Goal: Information Seeking & Learning: Learn about a topic

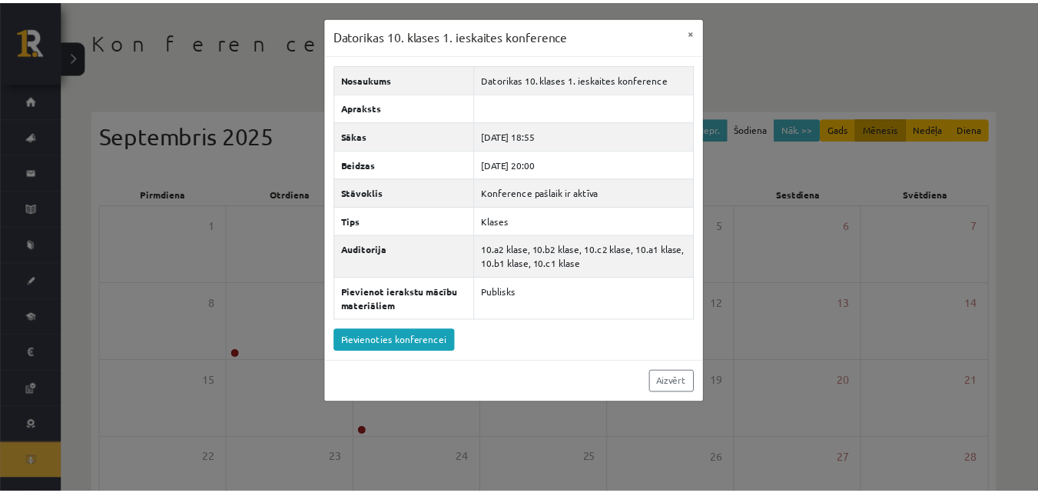
scroll to position [22, 0]
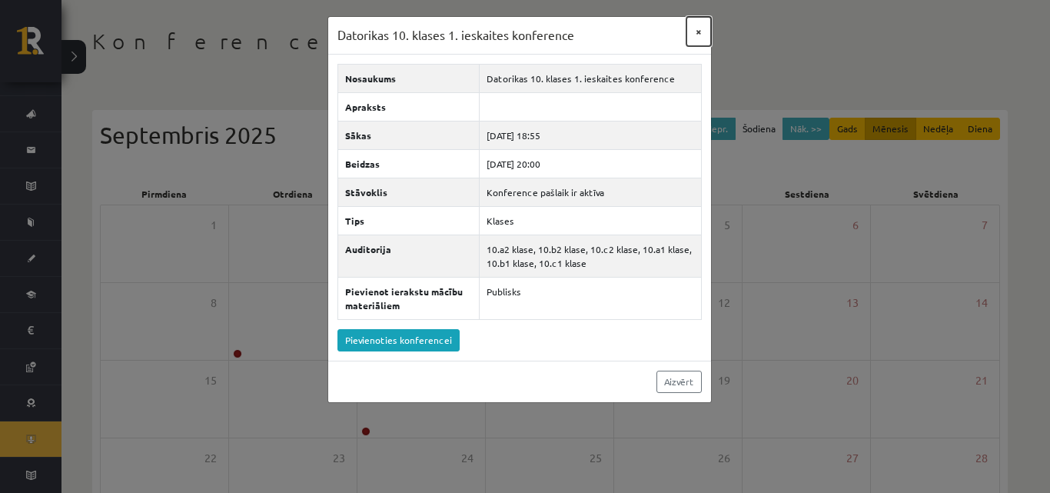
click at [703, 34] on button "×" at bounding box center [698, 31] width 25 height 29
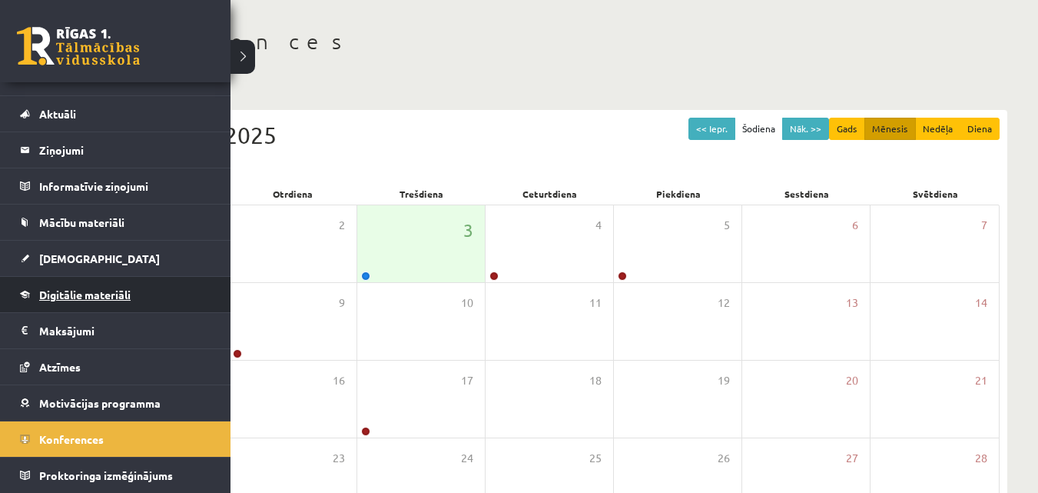
click at [76, 286] on link "Digitālie materiāli" at bounding box center [115, 294] width 191 height 35
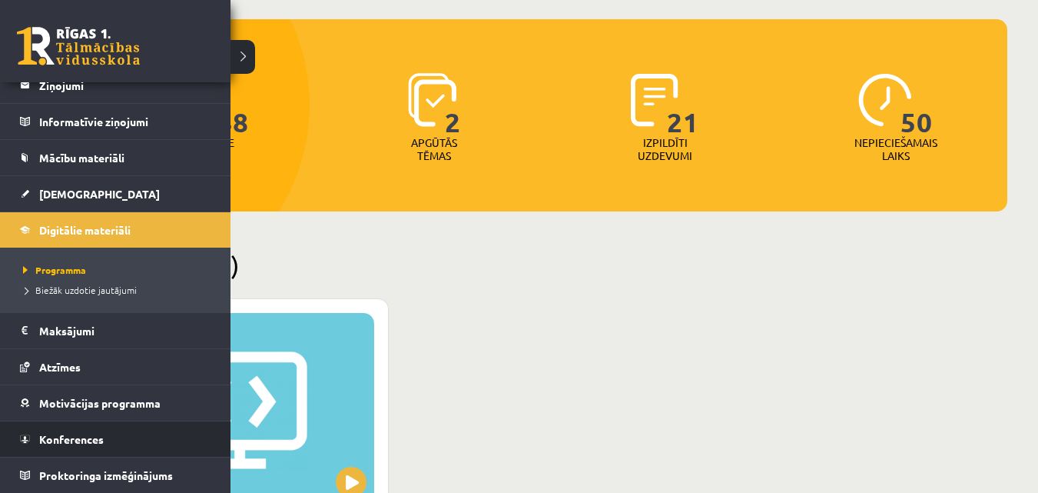
scroll to position [215, 0]
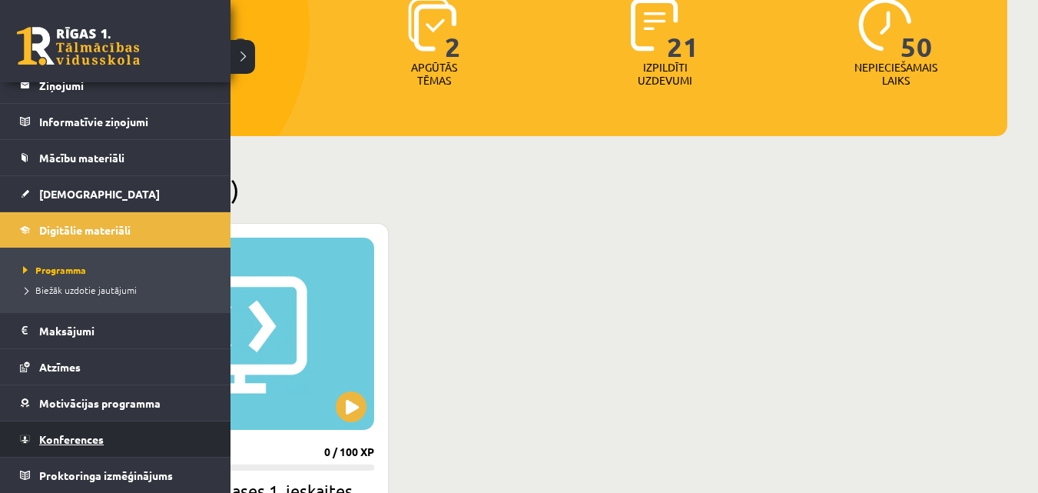
click at [83, 435] on span "Konferences" at bounding box center [71, 439] width 65 height 14
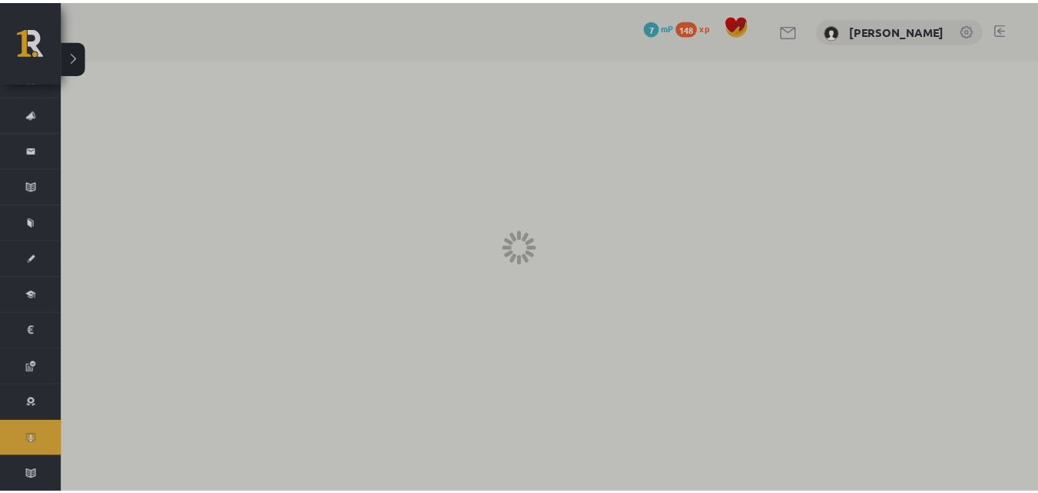
scroll to position [22, 0]
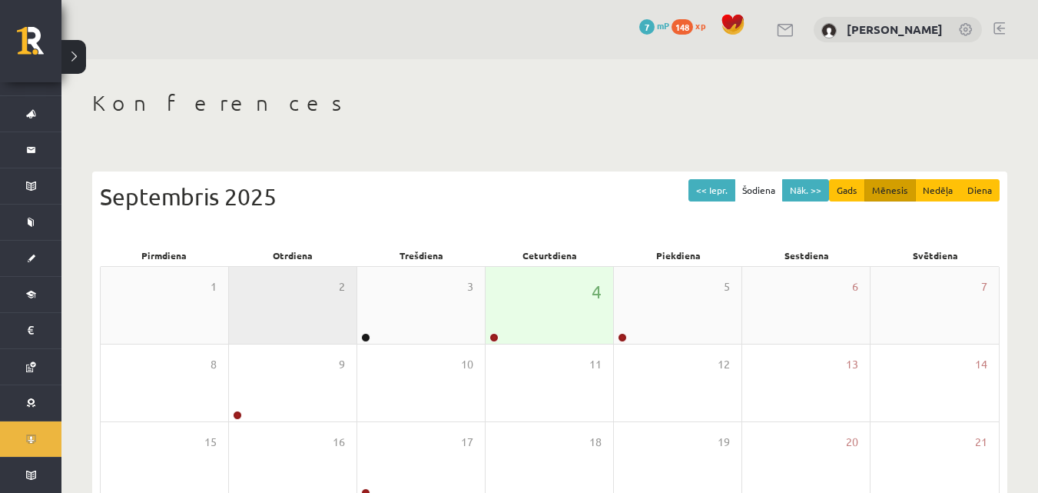
click at [350, 321] on div "2" at bounding box center [293, 305] width 128 height 77
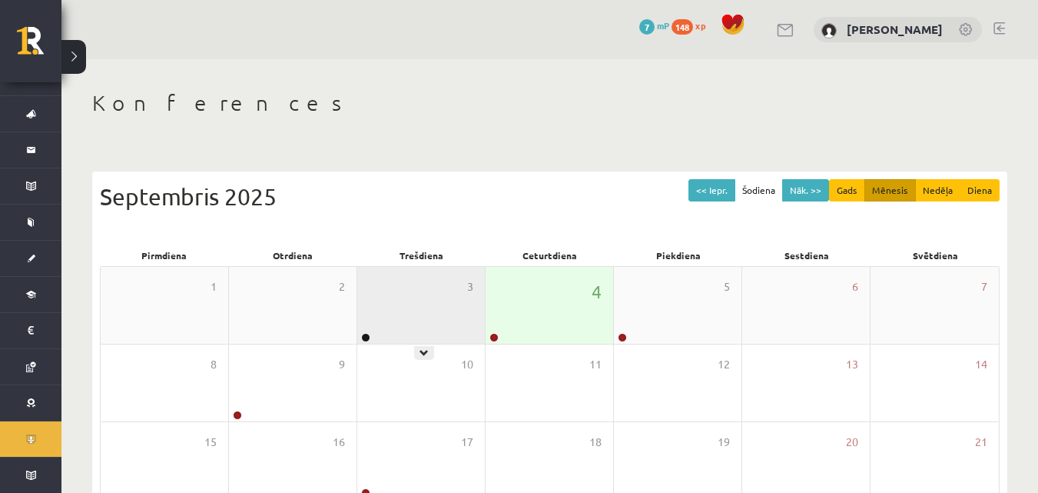
click at [384, 324] on div "3" at bounding box center [421, 305] width 128 height 77
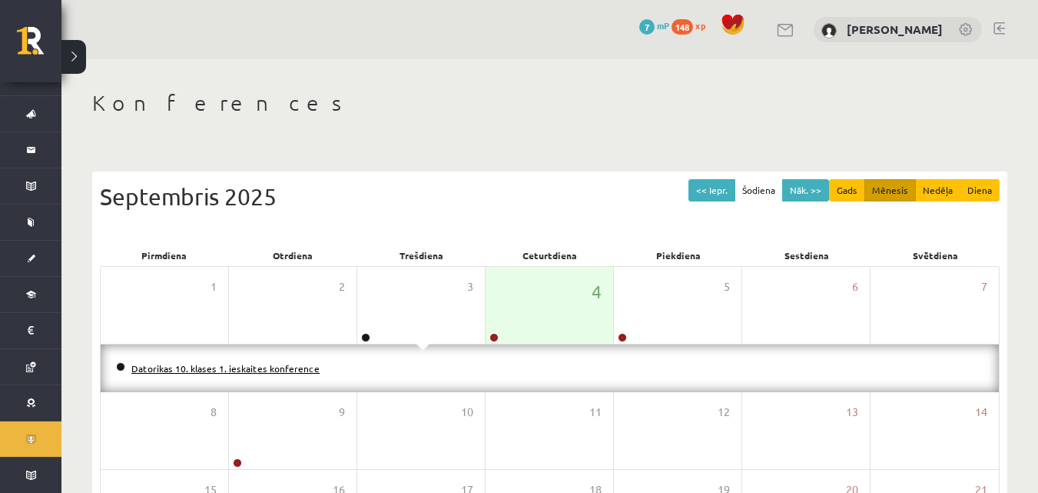
drag, startPoint x: 222, startPoint y: 359, endPoint x: 247, endPoint y: 363, distance: 25.8
click at [224, 362] on li "Datorikas 10. klases 1. ieskaites konference" at bounding box center [550, 368] width 868 height 17
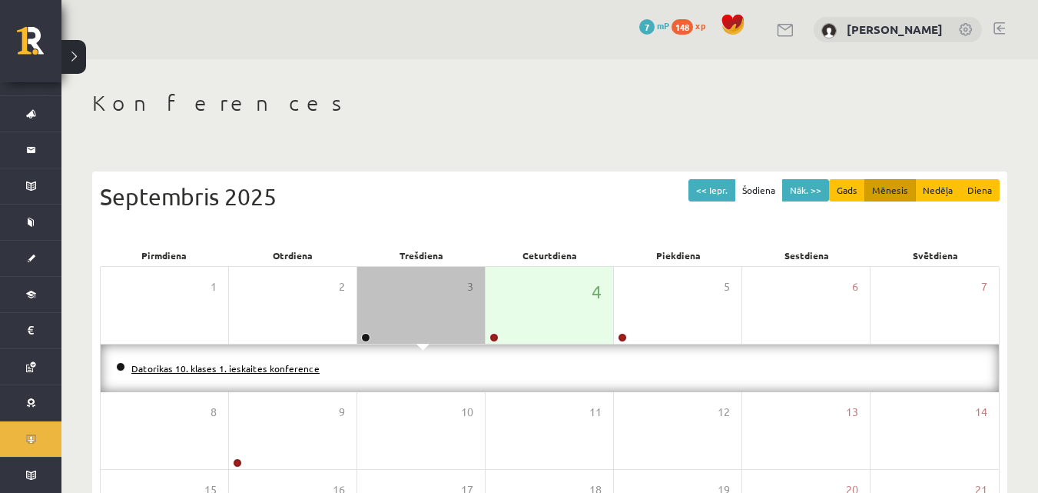
click at [250, 367] on link "Datorikas 10. klases 1. ieskaites konference" at bounding box center [225, 368] width 188 height 12
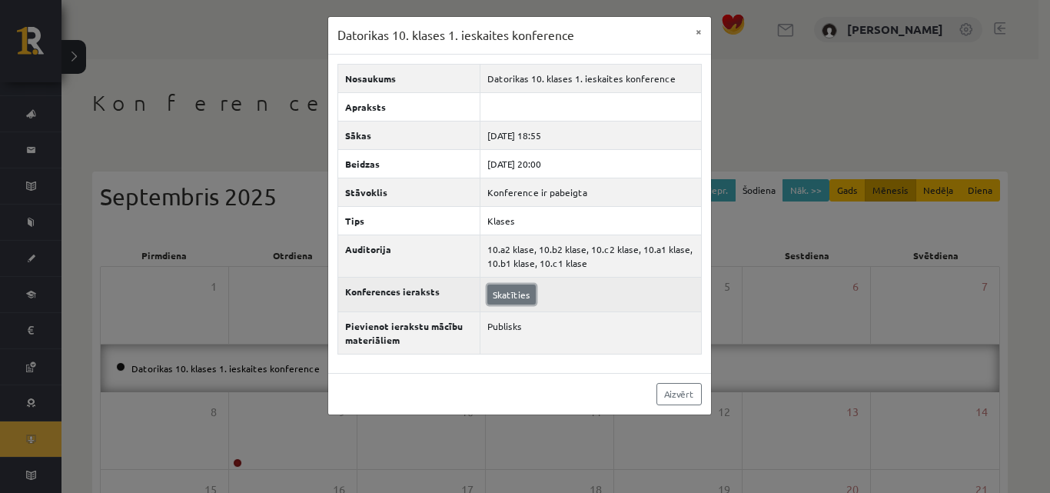
click at [513, 296] on link "Skatīties" at bounding box center [511, 294] width 48 height 20
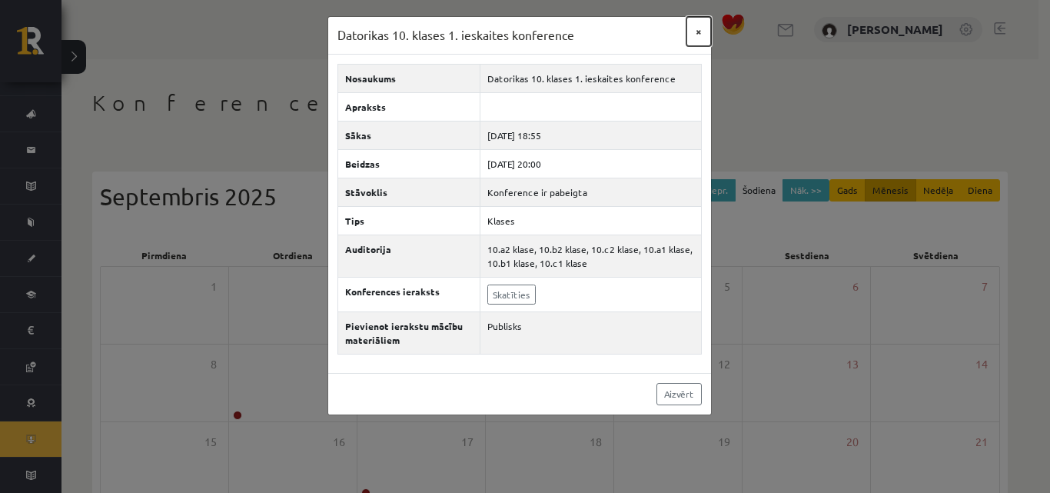
click at [700, 29] on button "×" at bounding box center [698, 31] width 25 height 29
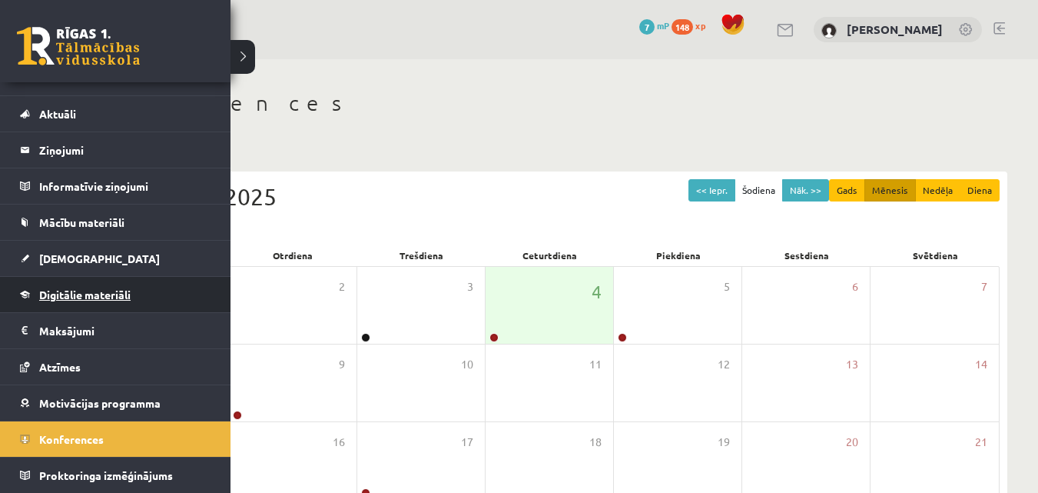
click at [83, 280] on link "Digitālie materiāli" at bounding box center [115, 294] width 191 height 35
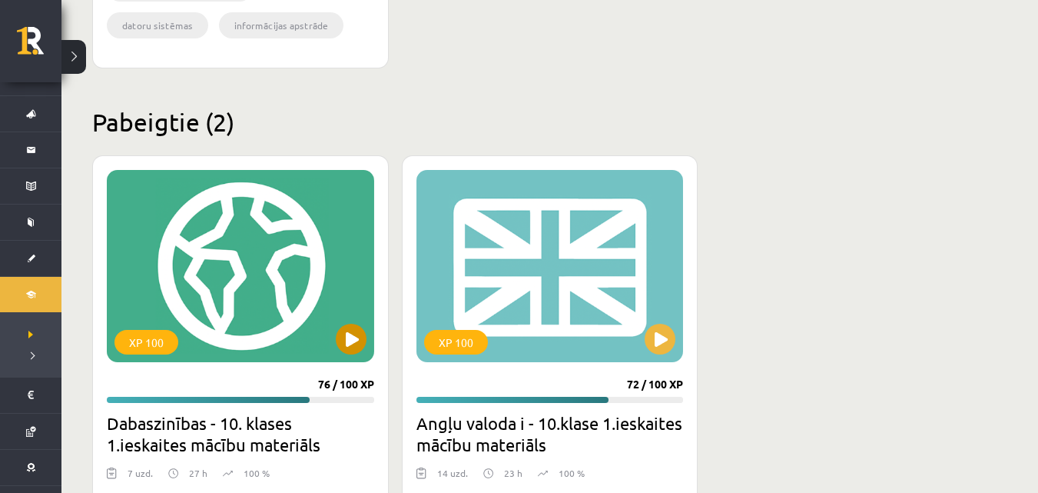
scroll to position [845, 0]
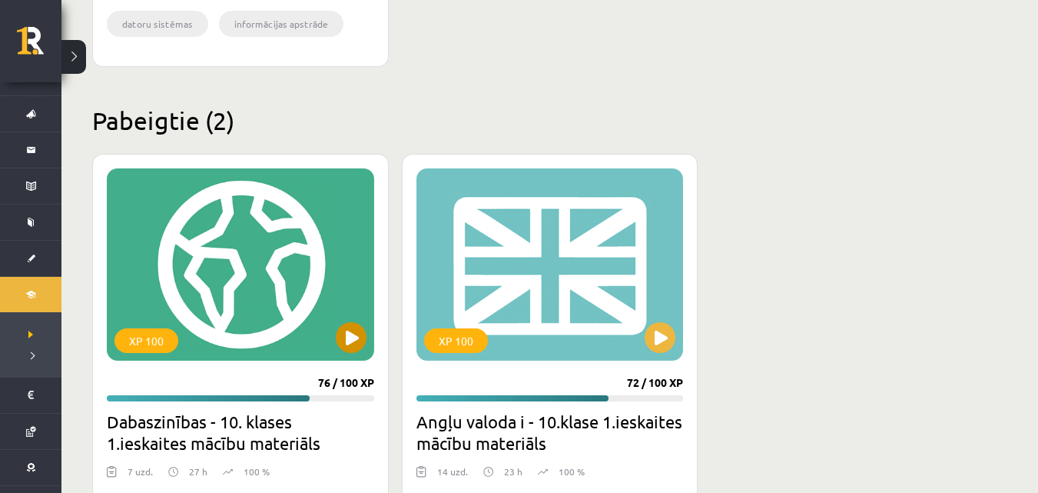
click at [214, 274] on div "XP 100" at bounding box center [240, 264] width 267 height 192
click at [207, 292] on div "XP 100" at bounding box center [240, 264] width 267 height 192
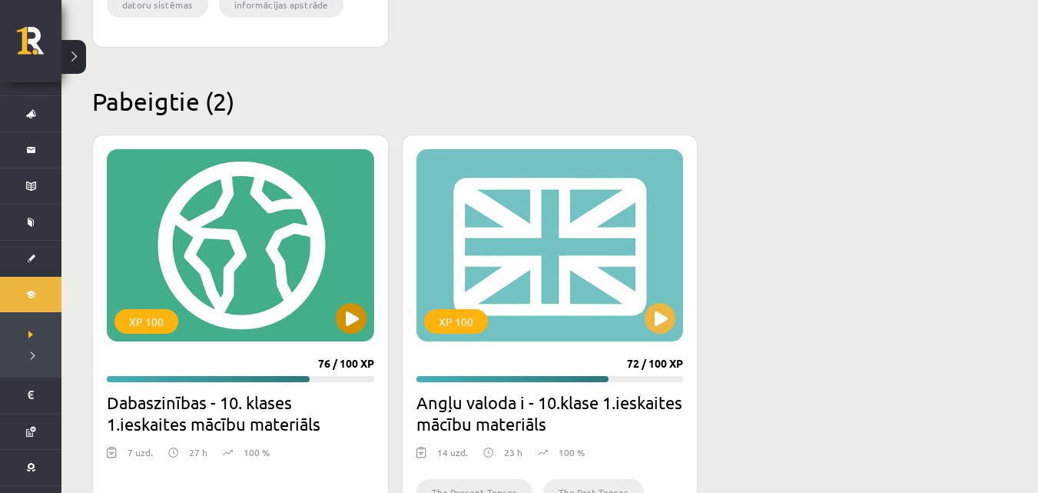
scroll to position [922, 0]
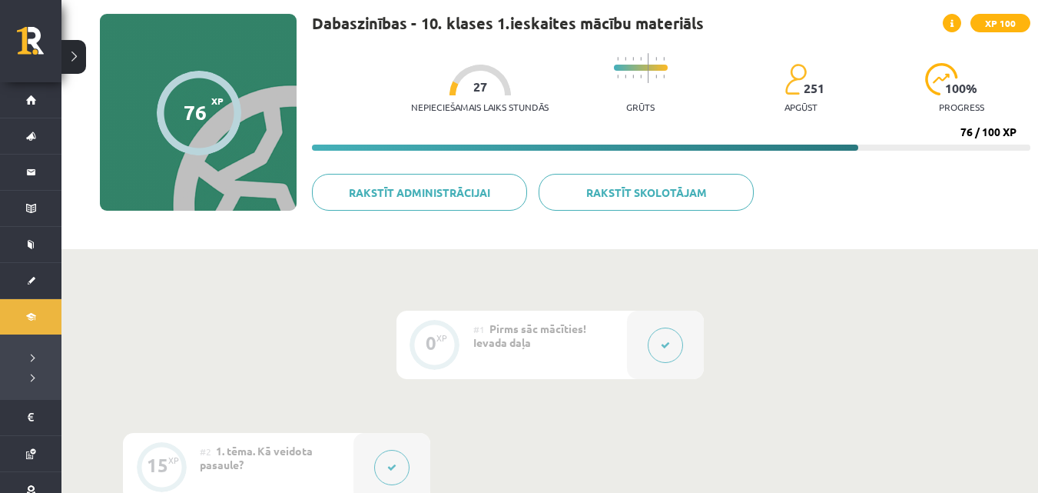
scroll to position [80, 0]
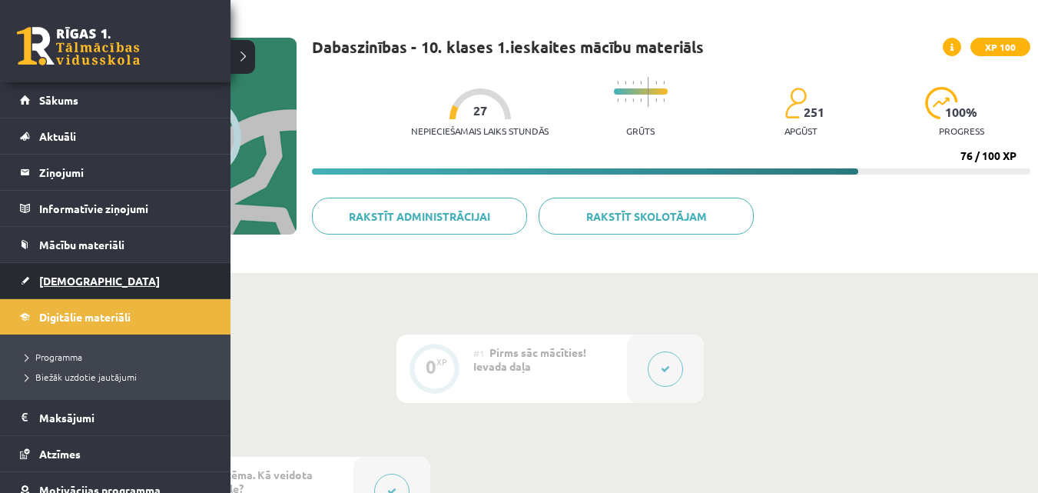
click at [91, 271] on link "[DEMOGRAPHIC_DATA]" at bounding box center [115, 280] width 191 height 35
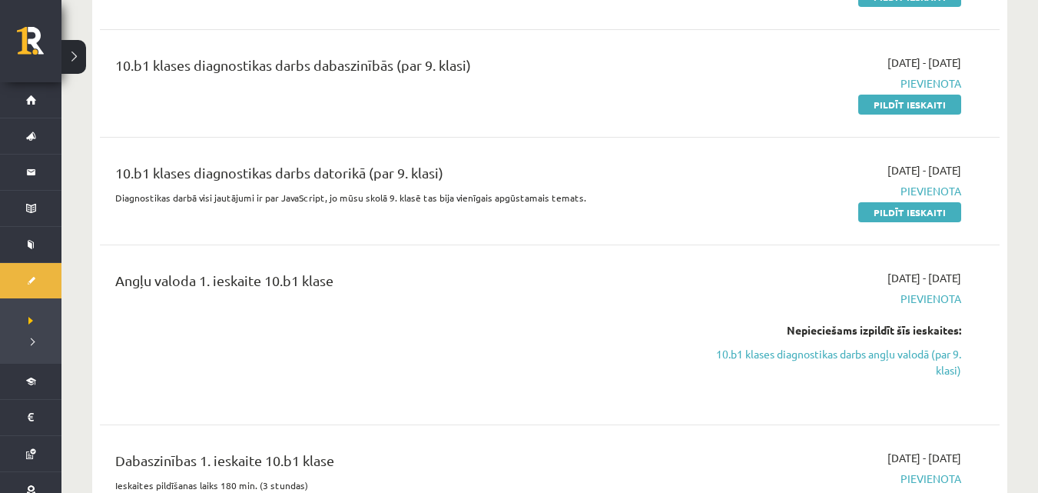
scroll to position [307, 0]
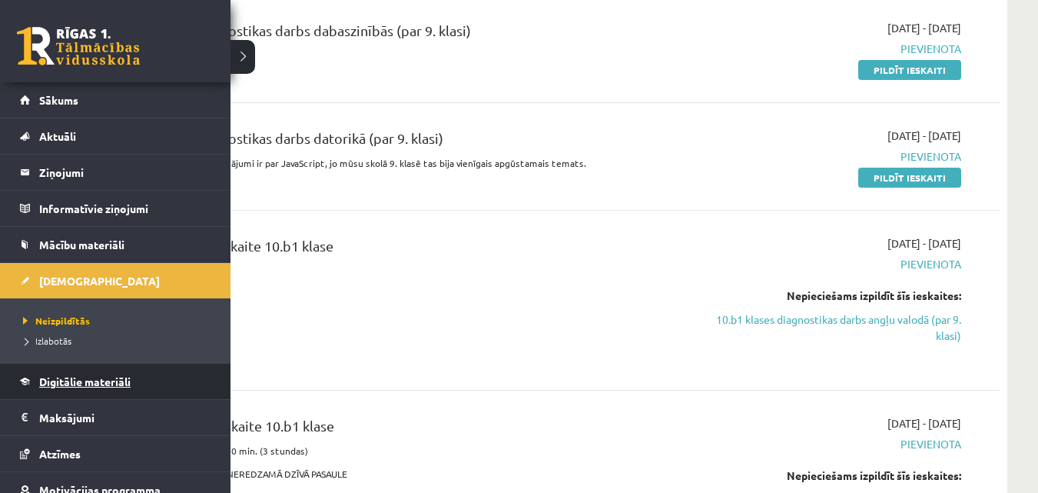
click at [88, 391] on link "Digitālie materiāli" at bounding box center [115, 380] width 191 height 35
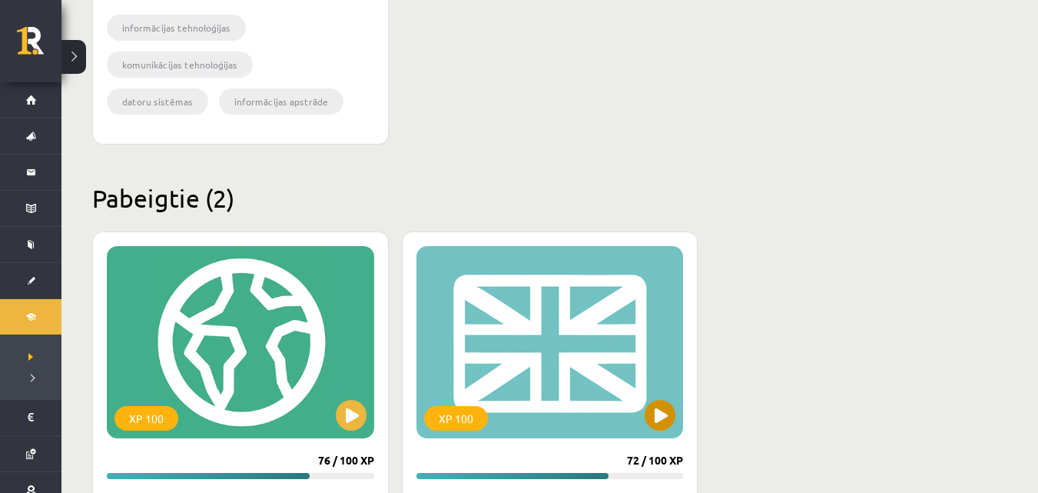
scroll to position [768, 0]
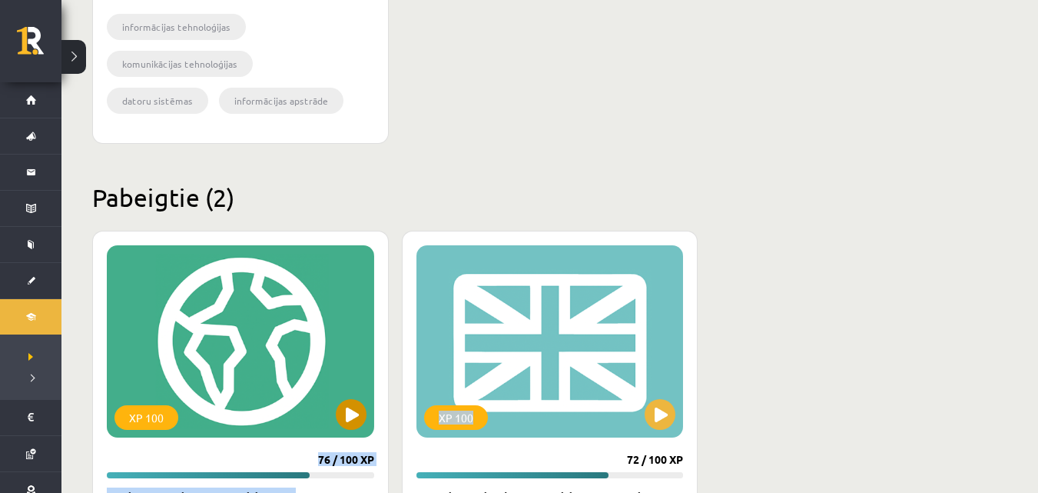
drag, startPoint x: 551, startPoint y: 373, endPoint x: 212, endPoint y: 342, distance: 340.3
click at [212, 342] on div "XP 100 76 / 100 XP Dabaszinības - 10. klases 1.ieskaites mācību materiāls 7 uzd…" at bounding box center [549, 451] width 915 height 440
click at [227, 330] on div "XP 100" at bounding box center [240, 341] width 267 height 192
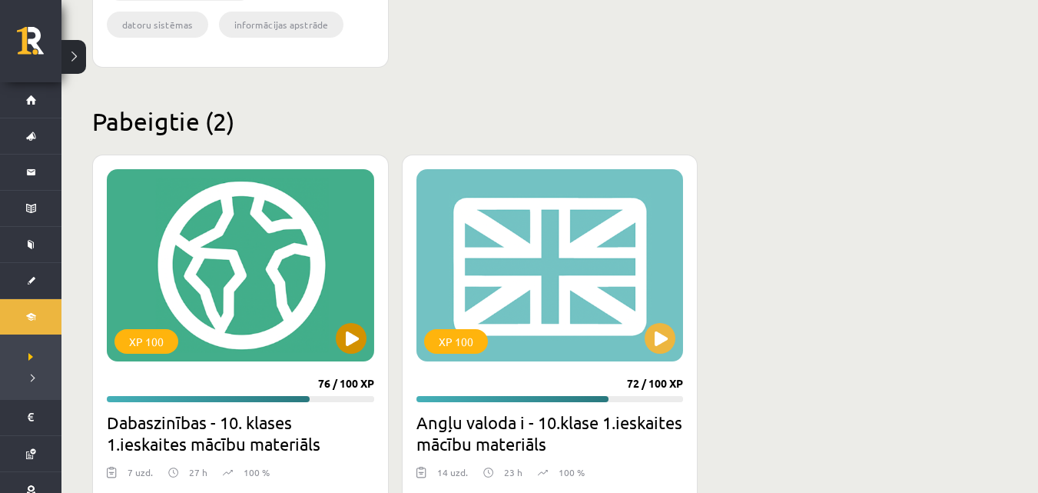
scroll to position [845, 0]
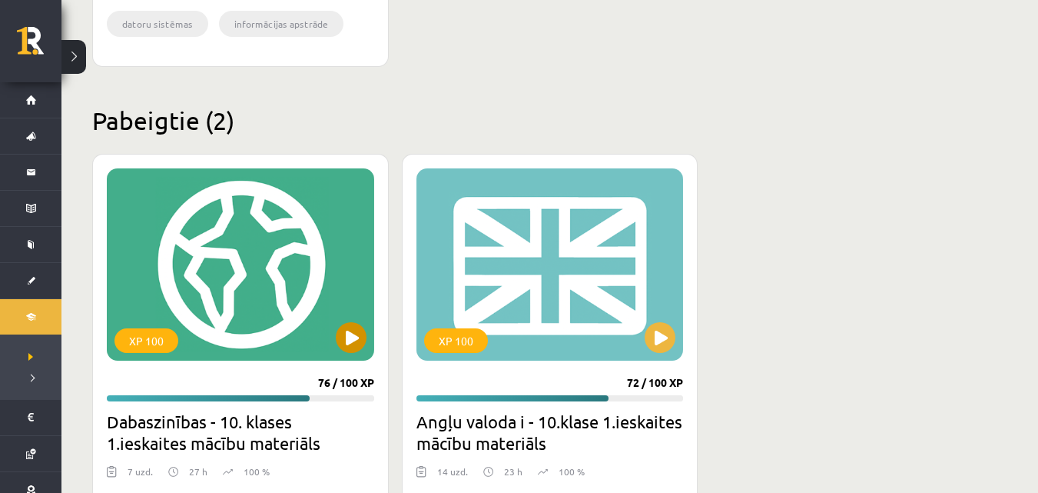
click at [212, 321] on div "XP 100" at bounding box center [240, 264] width 267 height 192
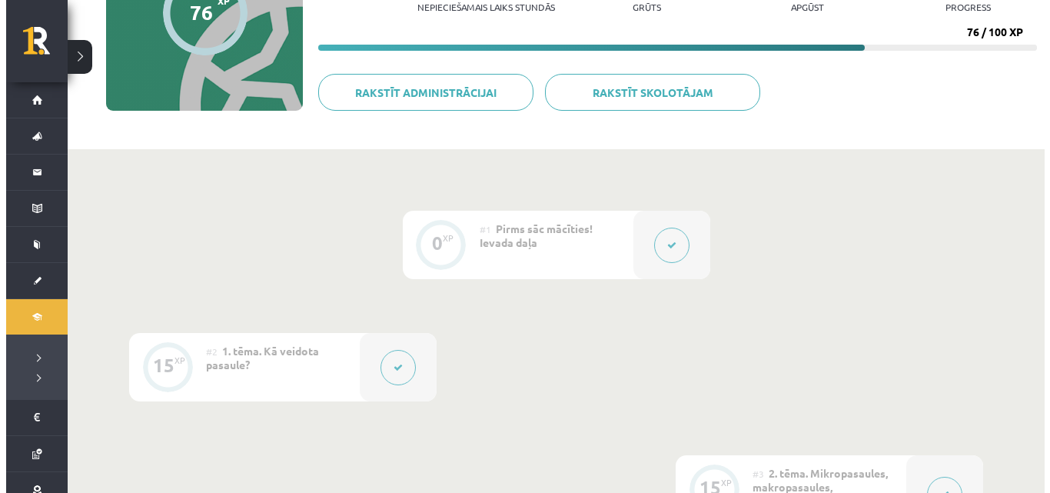
scroll to position [231, 0]
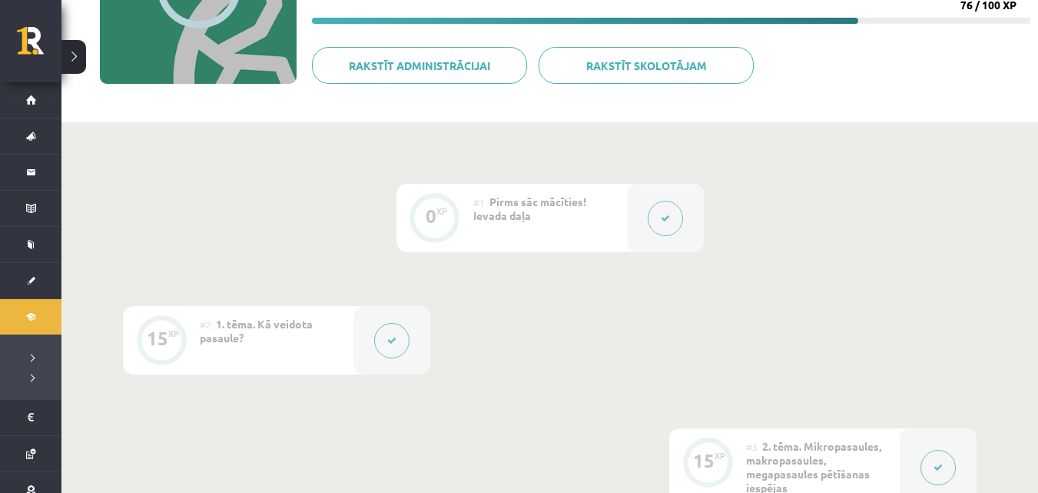
click at [390, 336] on icon at bounding box center [391, 340] width 9 height 9
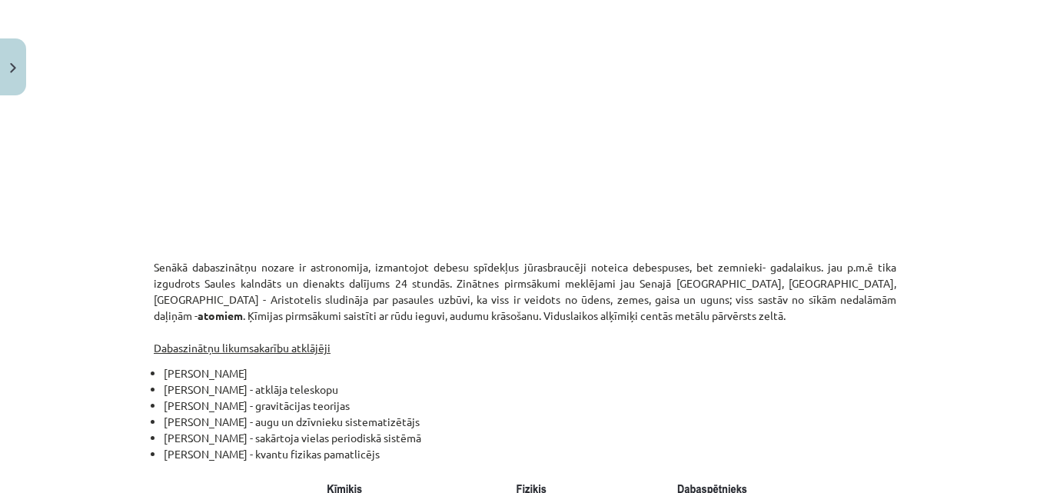
scroll to position [1306, 0]
